Goal: Find specific page/section: Find specific page/section

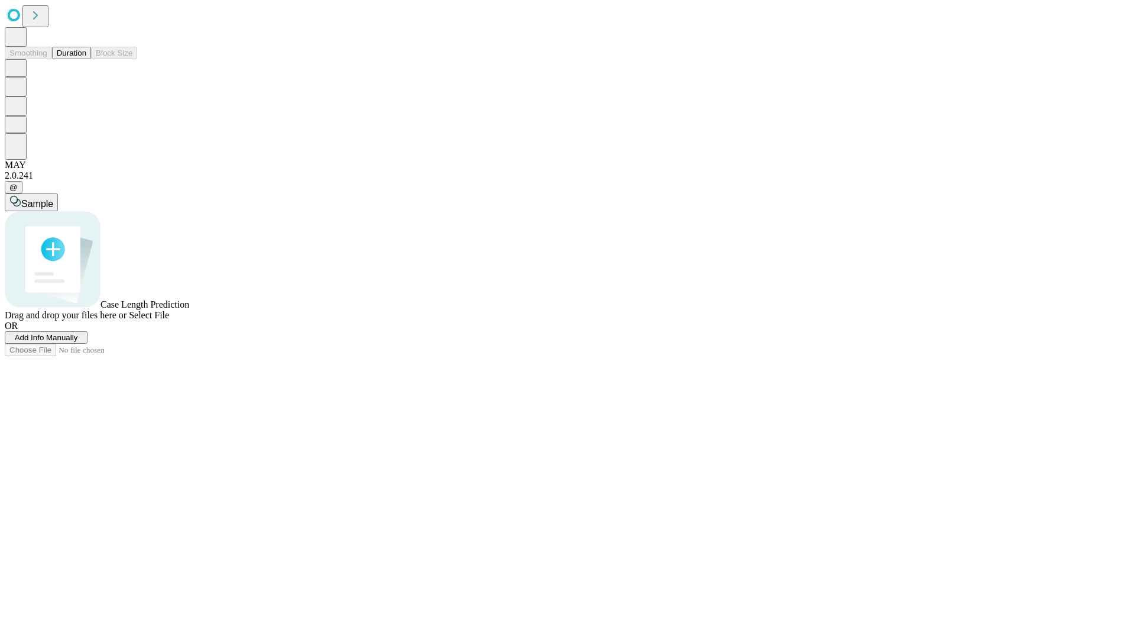
click at [86, 59] on button "Duration" at bounding box center [71, 53] width 39 height 12
click at [169, 320] on span "Select File" at bounding box center [149, 315] width 40 height 10
